Goal: Information Seeking & Learning: Learn about a topic

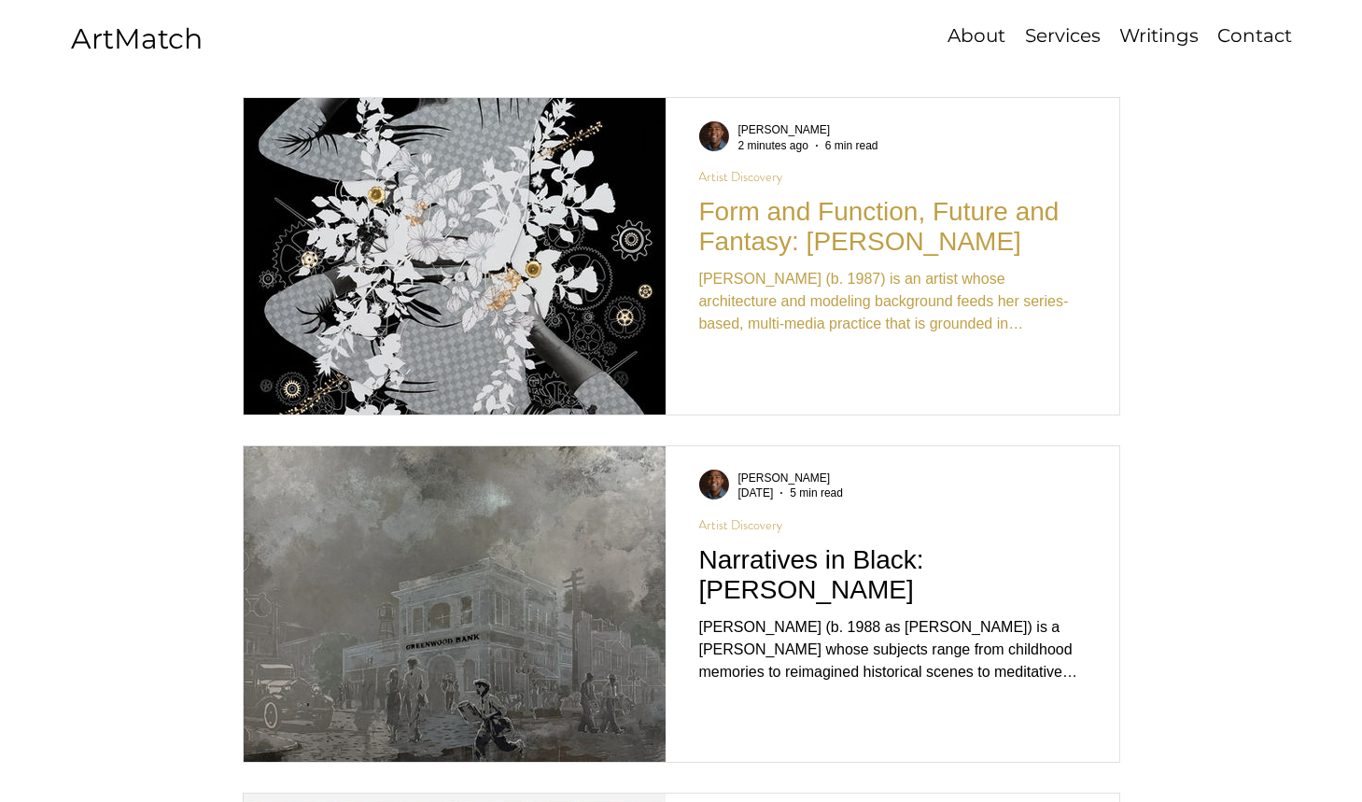
click at [756, 241] on h2 "Form and Function, Future and Fantasy: [PERSON_NAME]" at bounding box center [892, 227] width 387 height 60
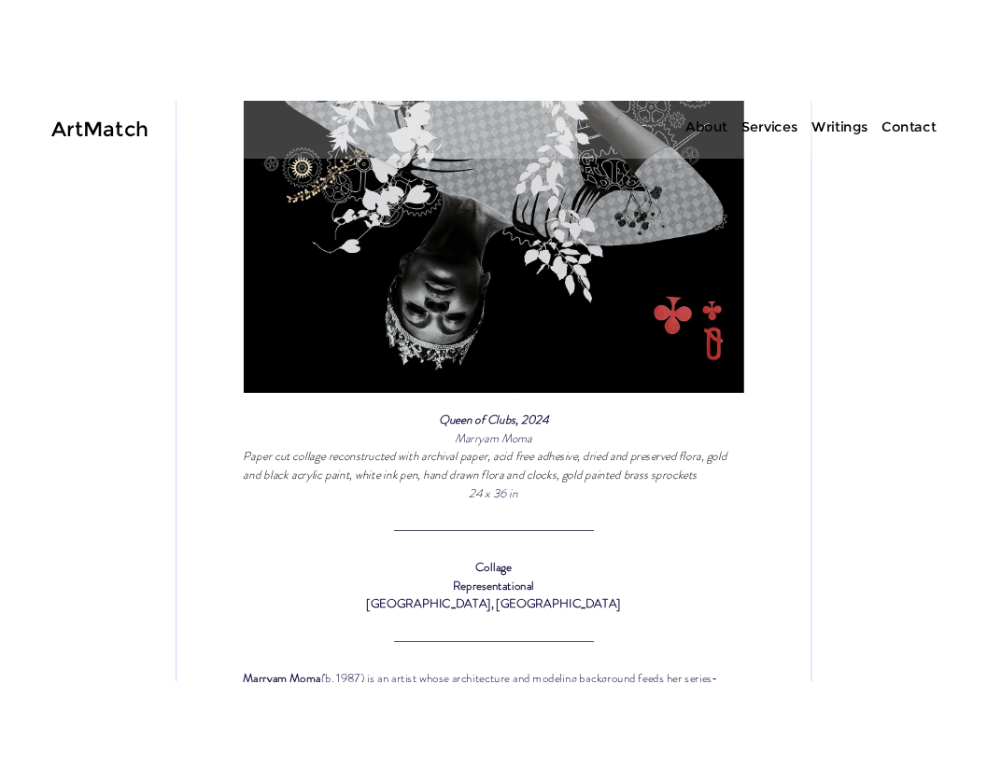
scroll to position [950, 0]
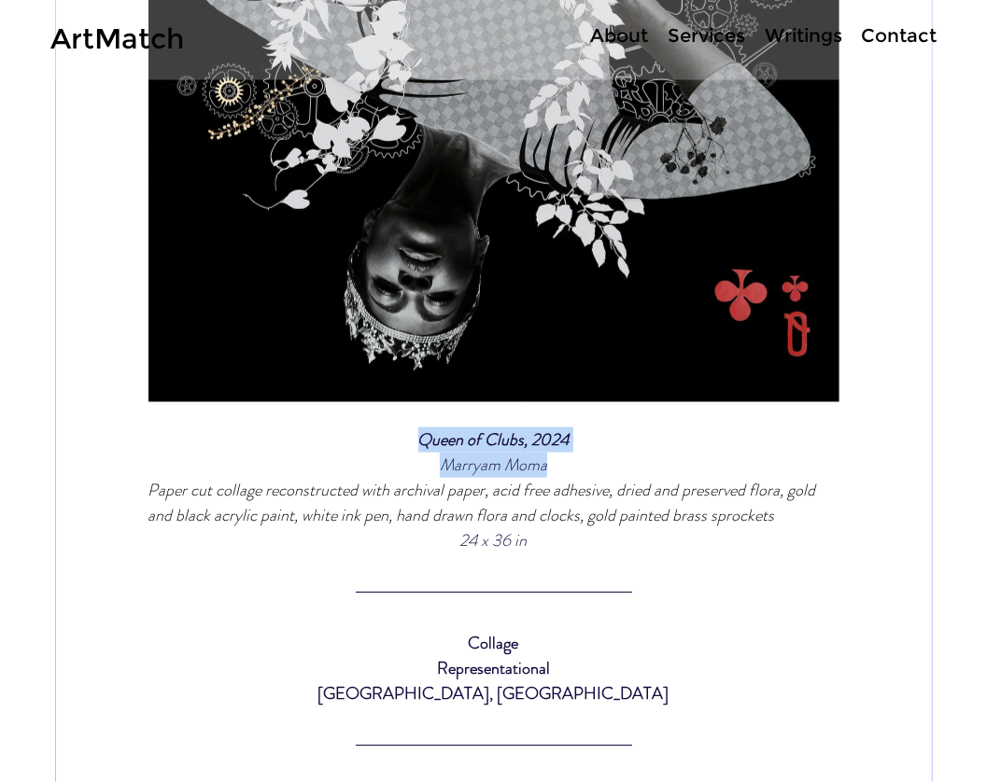
drag, startPoint x: 563, startPoint y: 541, endPoint x: 421, endPoint y: 521, distance: 143.3
copy div "Queen of Clubs, 2024 Marryam Moma"
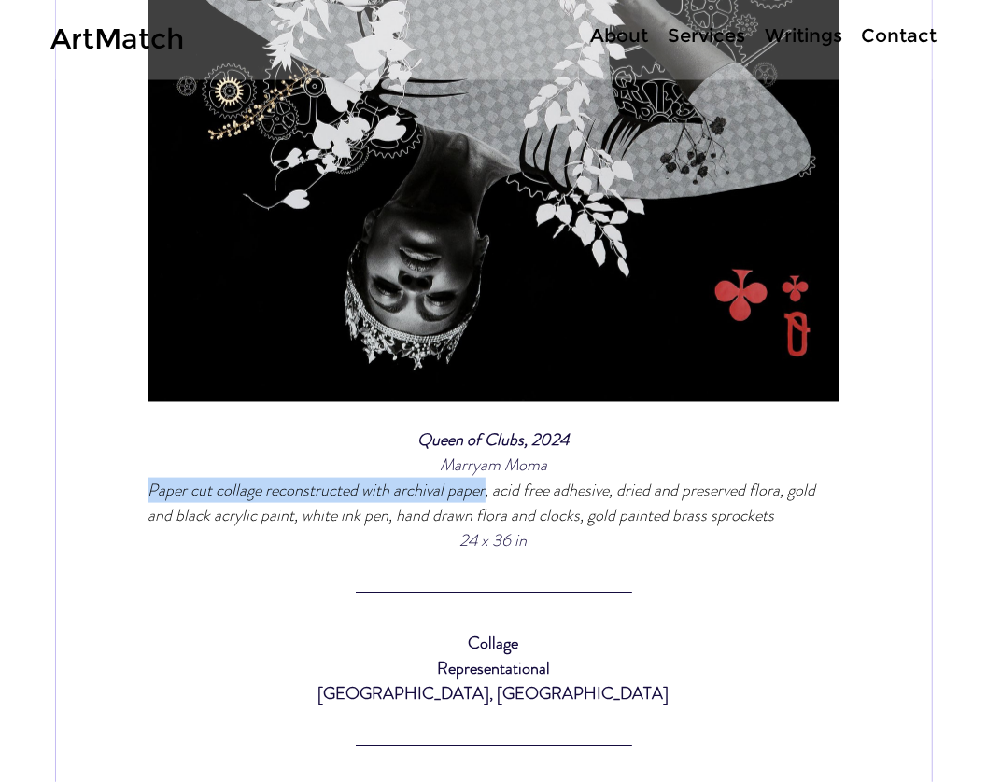
drag, startPoint x: 151, startPoint y: 564, endPoint x: 481, endPoint y: 563, distance: 329.6
click at [481, 528] on span "Paper cut collage reconstructed with archival paper, acid free adhesive, dried …" at bounding box center [483, 502] width 671 height 49
copy span "Paper cut collage reconstructed with archival paper"
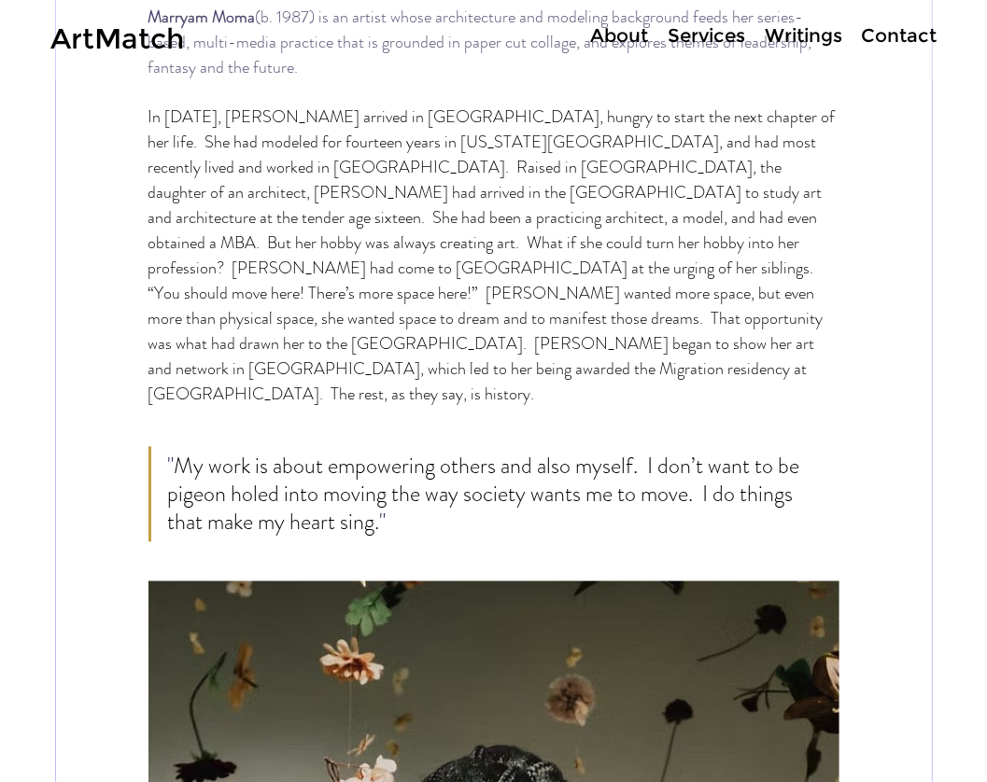
scroll to position [1739, 0]
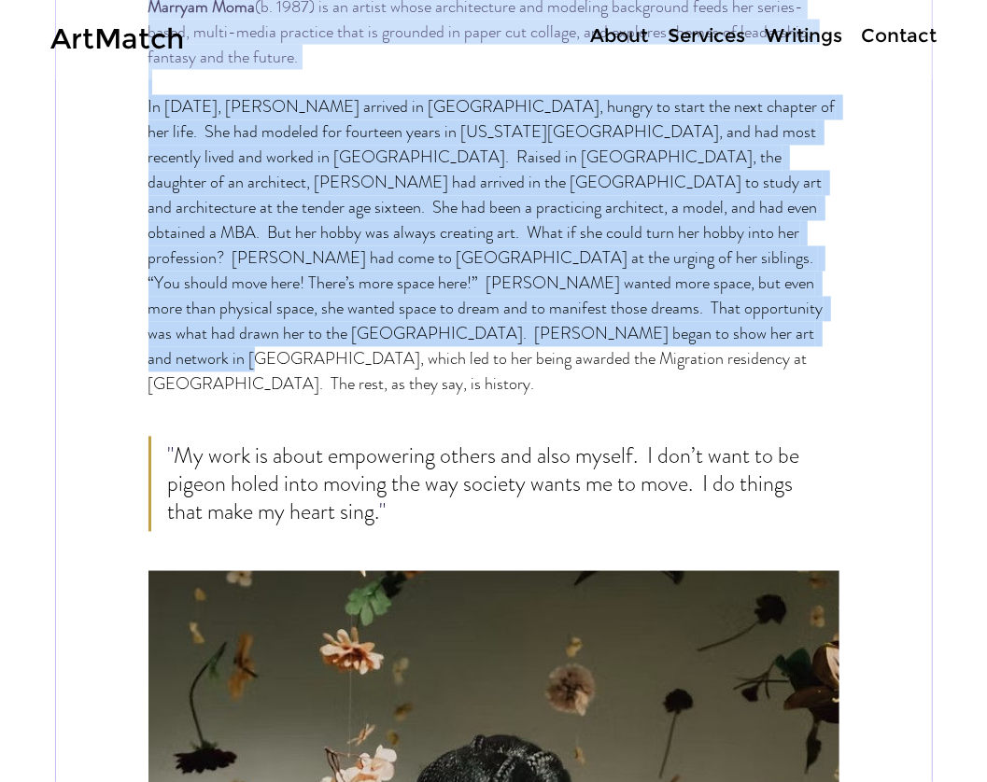
drag, startPoint x: 279, startPoint y: 410, endPoint x: 145, endPoint y: 90, distance: 347.3
copy div "Loremip Dolo (s. 1937) am co adipis elits doeiusmodtem inc utlabore etdolorema …"
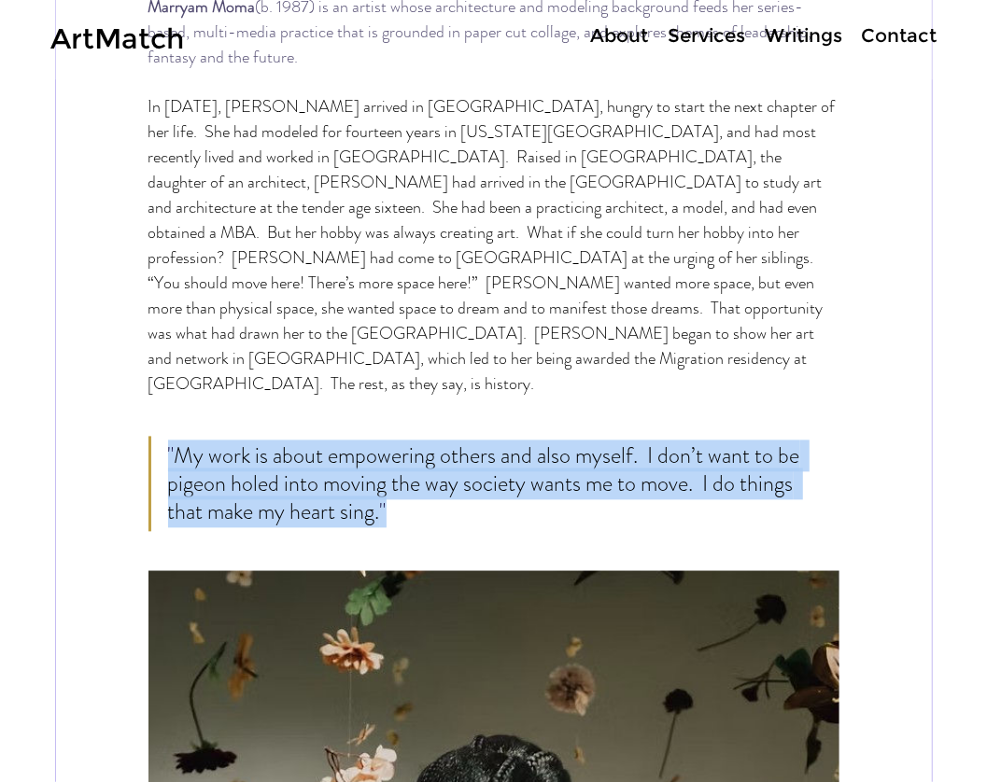
drag, startPoint x: 401, startPoint y: 537, endPoint x: 162, endPoint y: 478, distance: 245.2
click at [162, 478] on blockquote "" My work is about empowering others and also myself. I don’t want to be pigeon…" at bounding box center [485, 484] width 674 height 95
copy span "" My work is about empowering others and also myself. I don’t want to be pigeon…"
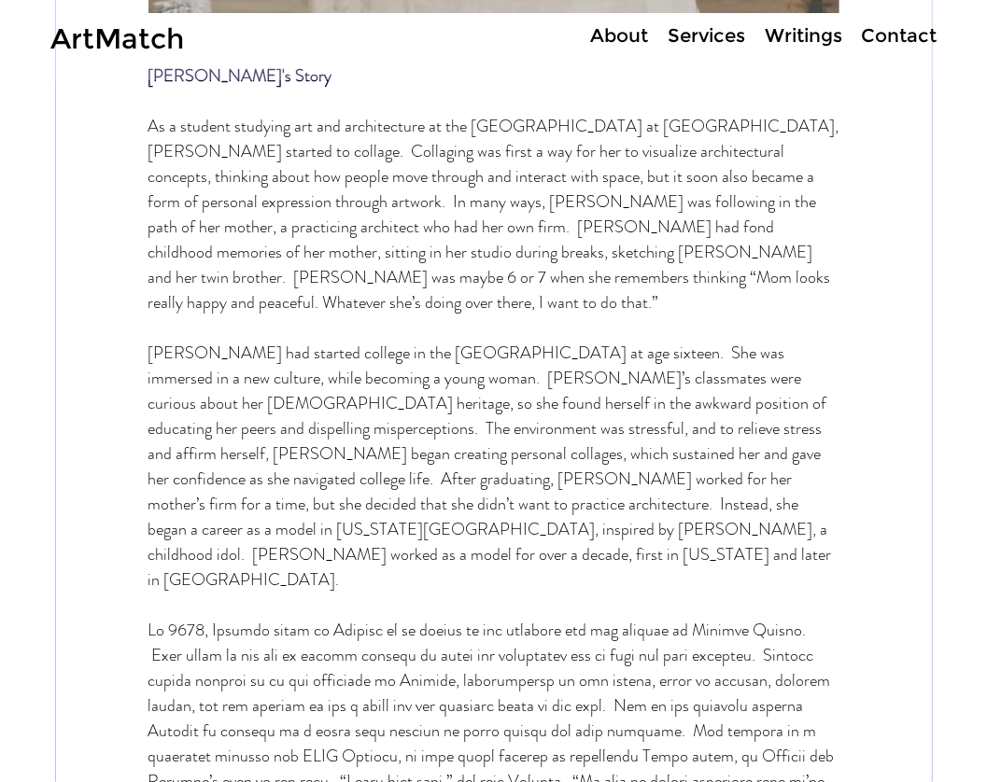
scroll to position [3330, 0]
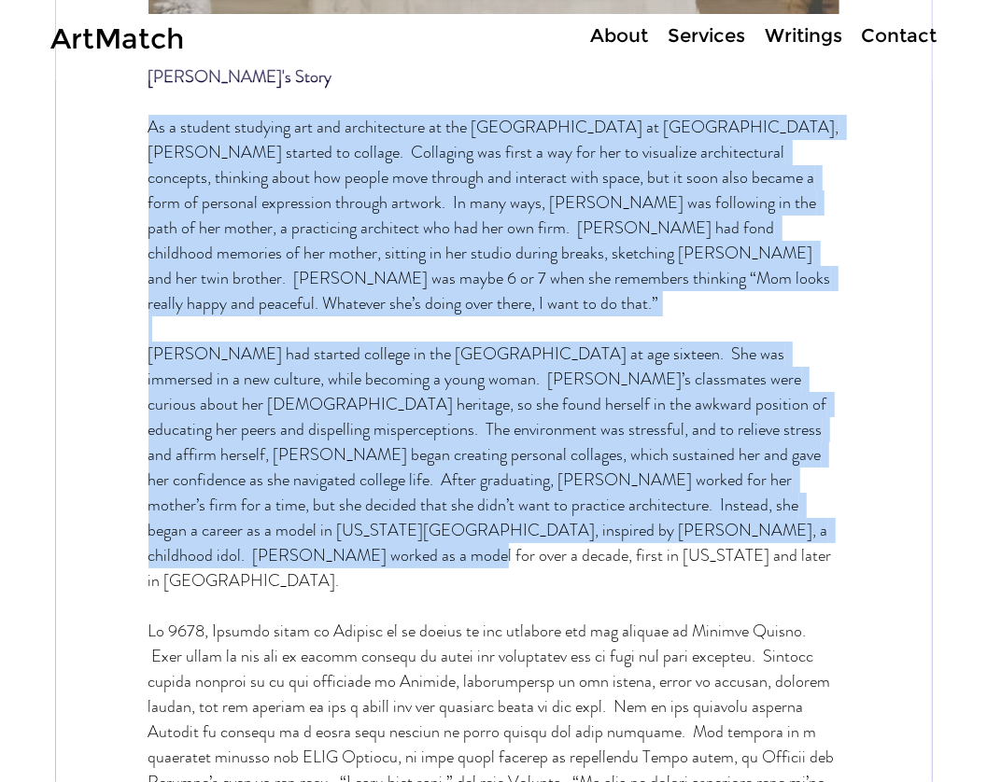
drag, startPoint x: 145, startPoint y: 150, endPoint x: 793, endPoint y: 528, distance: 749.8
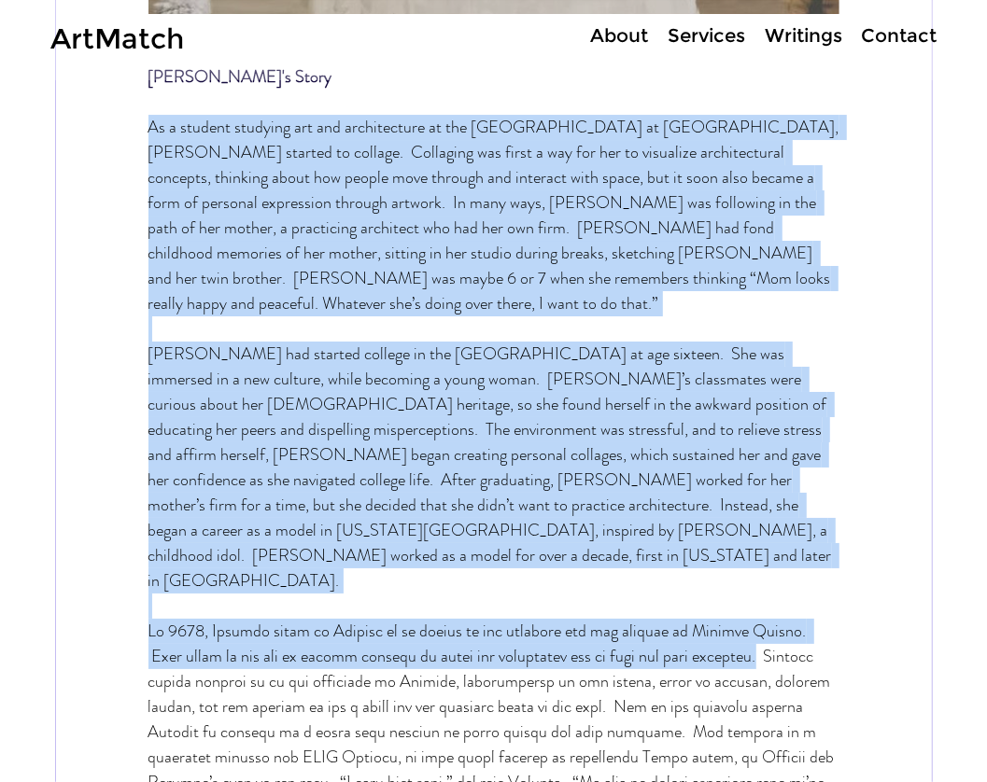
copy div "Lo i dolorsi ametcons adi eli seddoeiusmod te inc Utlab Etdolo ma Ali en Admini…"
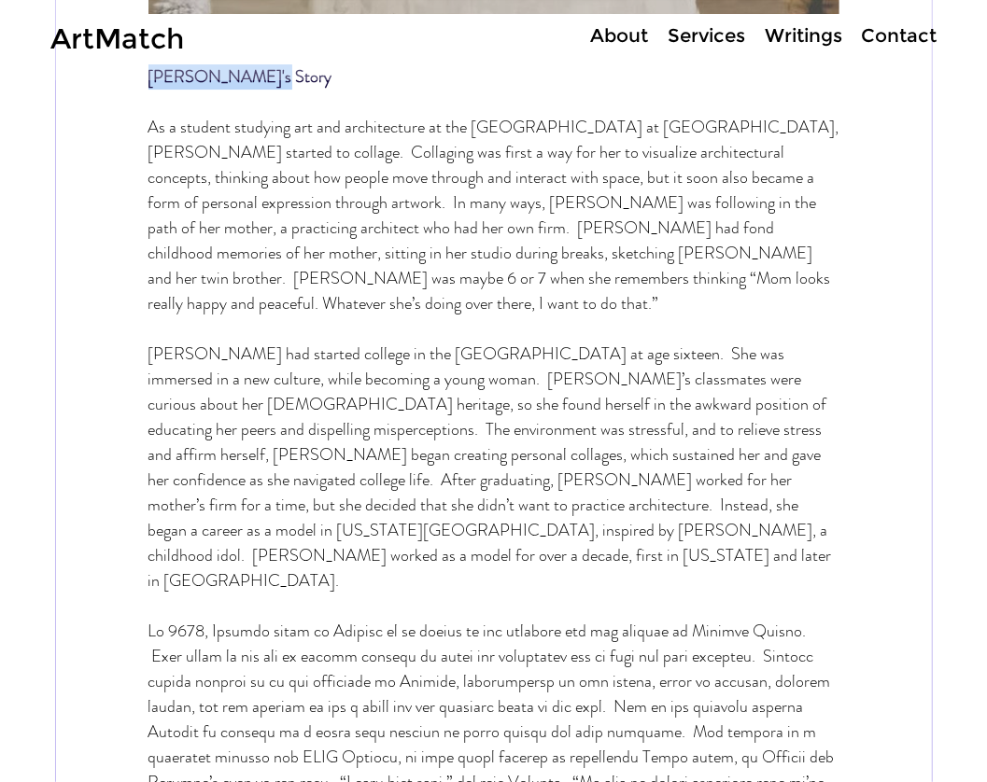
drag, startPoint x: 271, startPoint y: 102, endPoint x: 113, endPoint y: 92, distance: 158.1
click at [113, 90] on div "[PERSON_NAME]'s Story" at bounding box center [494, 76] width 876 height 25
copy span "[PERSON_NAME]'s Story"
